Goal: Information Seeking & Learning: Learn about a topic

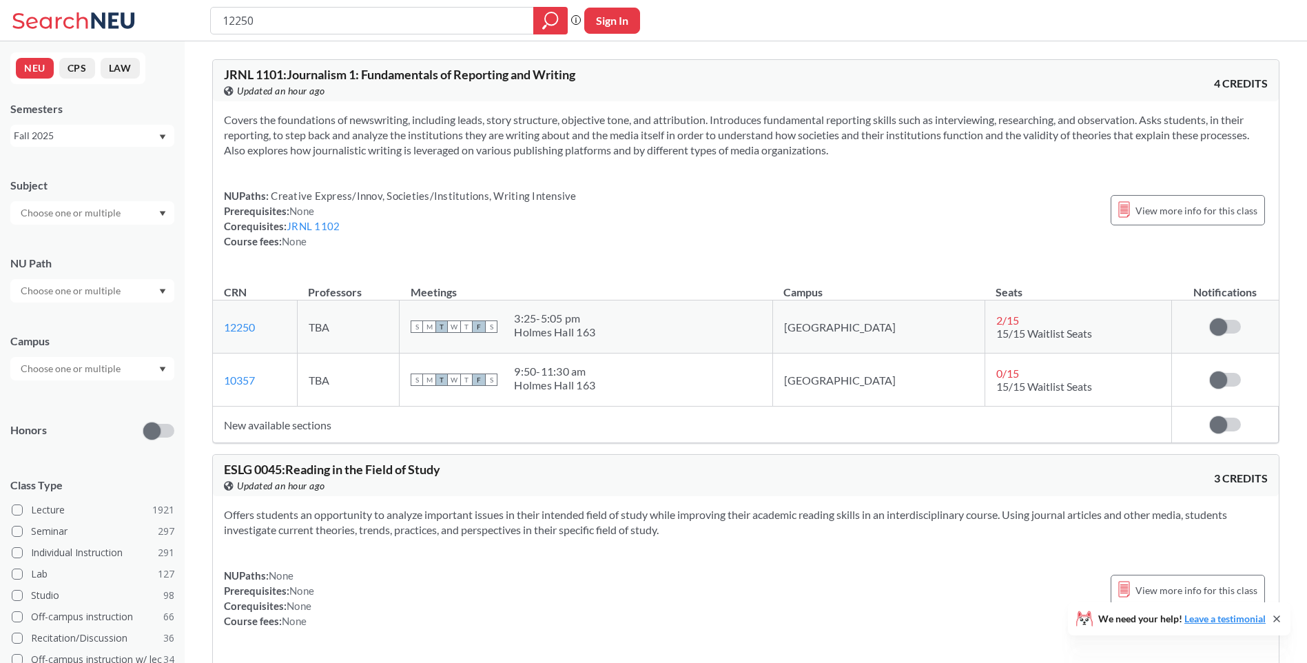
drag, startPoint x: 0, startPoint y: 0, endPoint x: 172, endPoint y: 20, distance: 173.4
click at [172, 20] on div "12250 Phrase search guarantees the exact search appears in the results. Ex. If …" at bounding box center [653, 20] width 1307 height 41
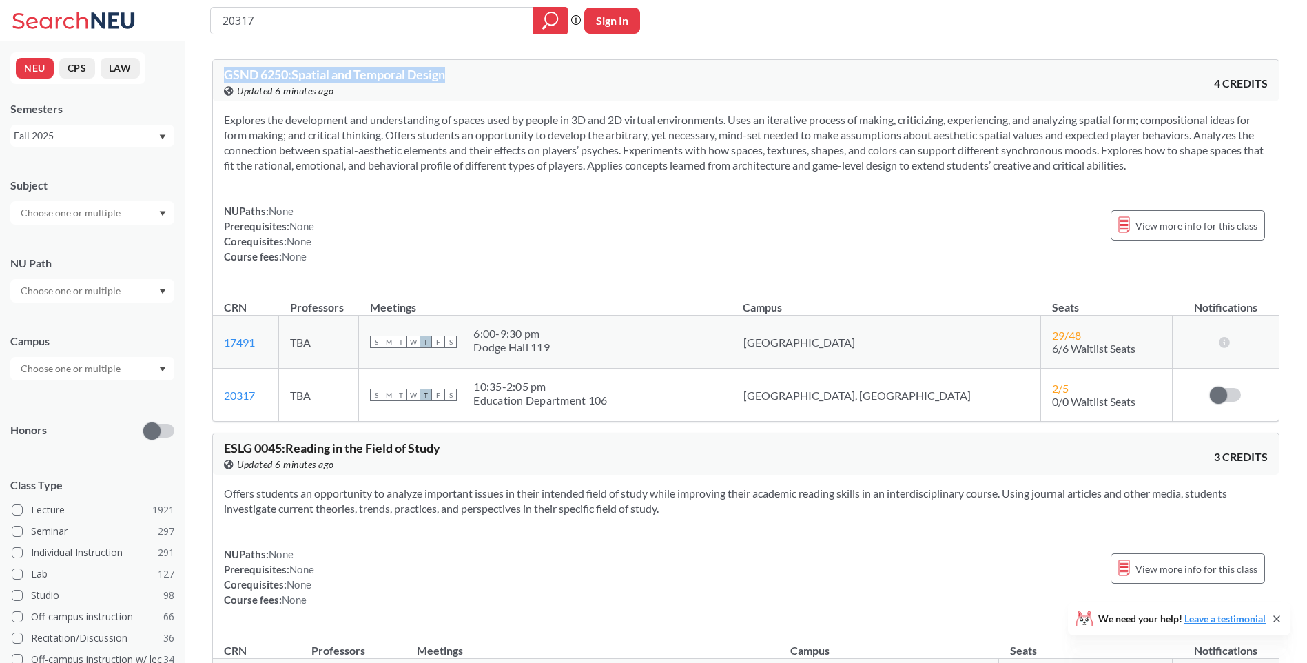
drag, startPoint x: 464, startPoint y: 76, endPoint x: 222, endPoint y: 69, distance: 241.9
click at [222, 69] on div "GSND 6250 : Spatial and Temporal Design View this course on Banner. Updated 6 m…" at bounding box center [746, 80] width 1066 height 41
copy span "GSND 6250 : Spatial and Temporal Design"
click at [305, 16] on input "20317" at bounding box center [372, 20] width 302 height 23
drag, startPoint x: 317, startPoint y: 20, endPoint x: 196, endPoint y: 39, distance: 122.7
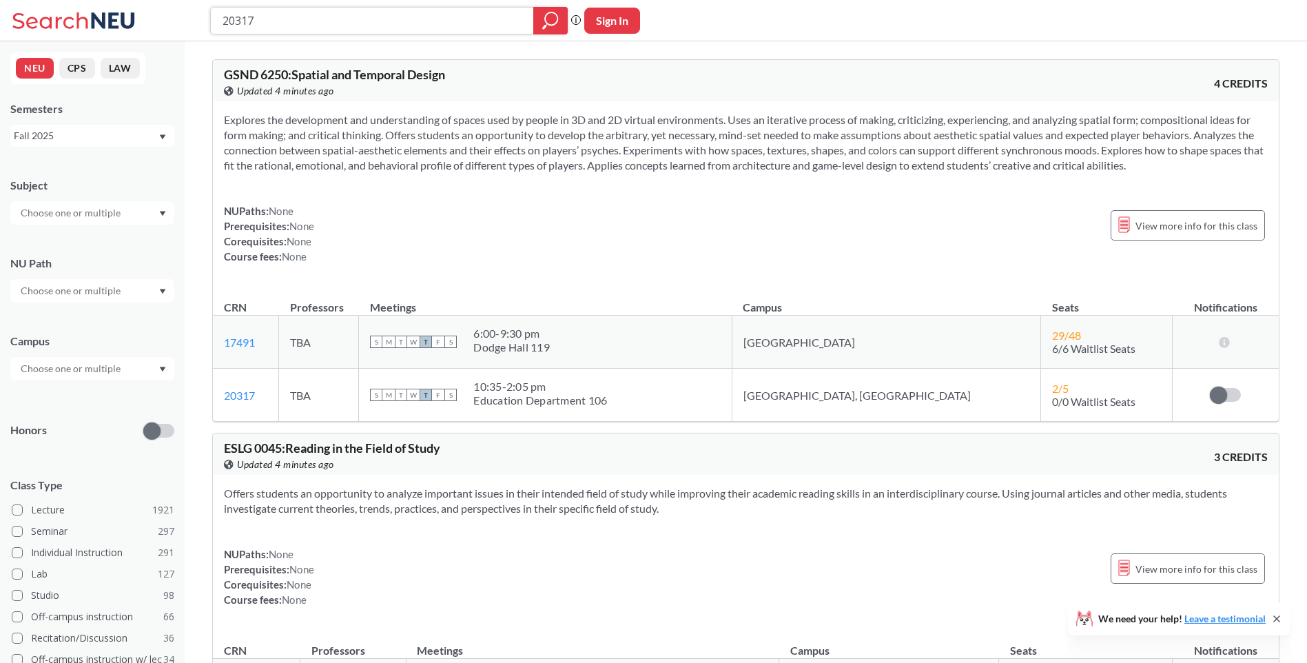
click at [193, 39] on div "20317 Phrase search guarantees the exact search appears in the results. Ex. If …" at bounding box center [653, 20] width 1307 height 41
paste input "17456"
type input "17456"
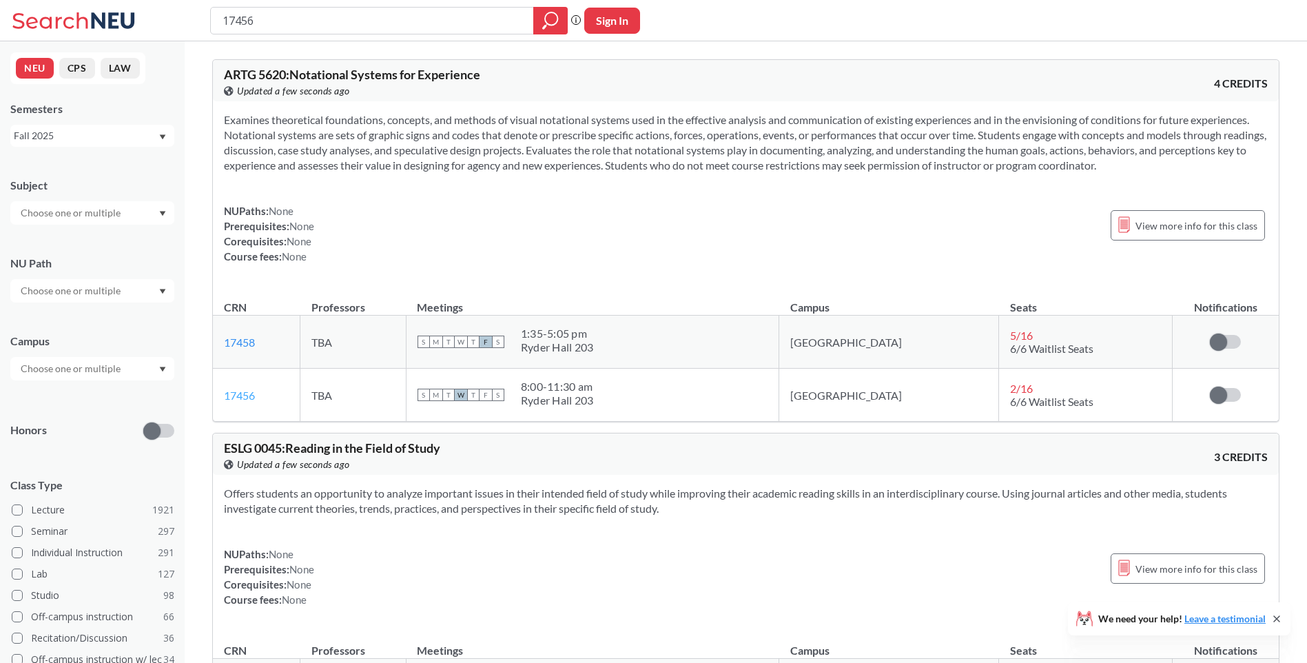
click at [247, 398] on link "17456" at bounding box center [239, 395] width 31 height 13
drag, startPoint x: 495, startPoint y: 76, endPoint x: 192, endPoint y: 72, distance: 303.2
copy span "ARTG 5620 : Notational Systems for Experience"
